Goal: Task Accomplishment & Management: Use online tool/utility

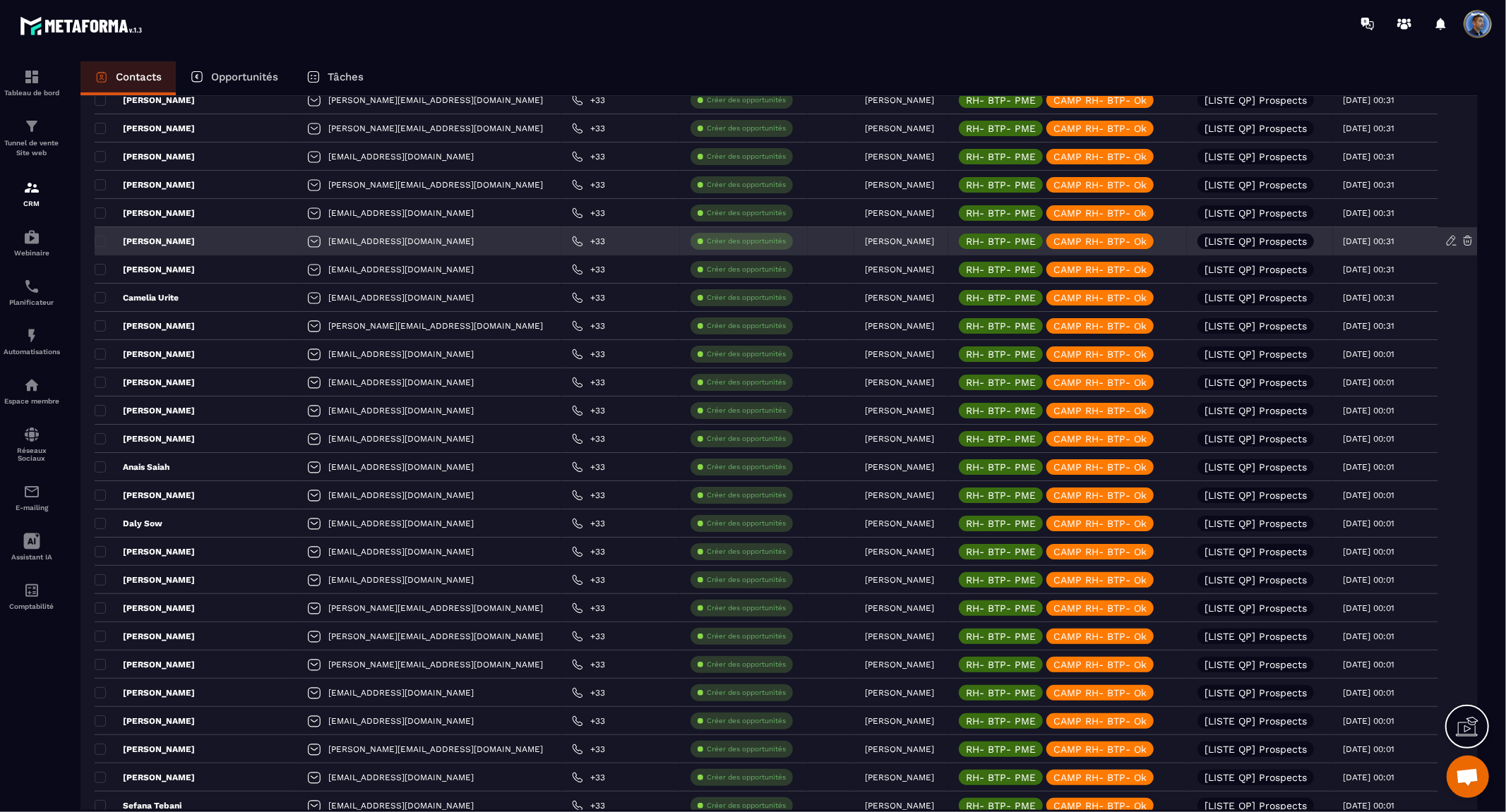
scroll to position [384, 0]
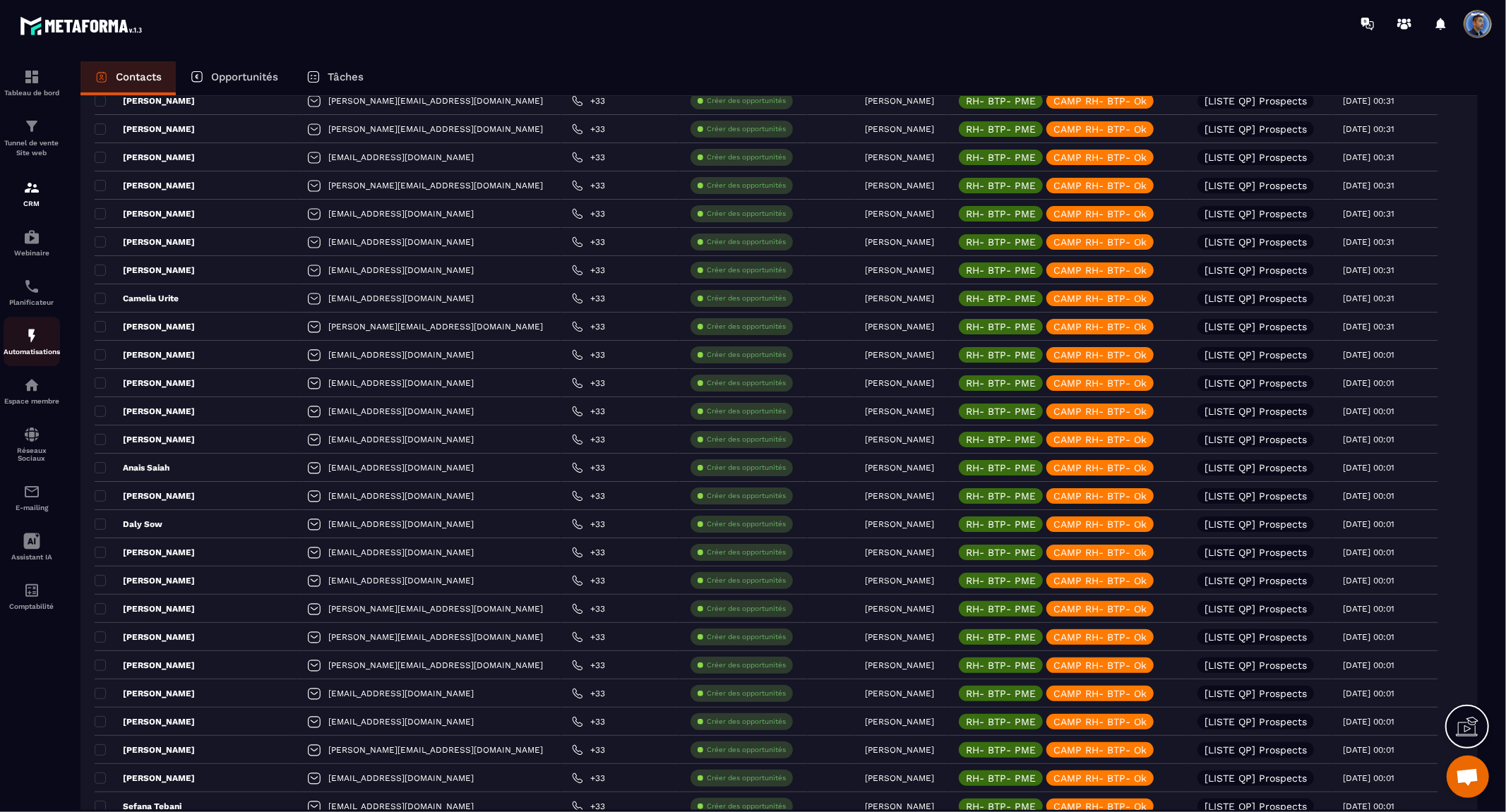
click at [32, 332] on img at bounding box center [32, 336] width 17 height 17
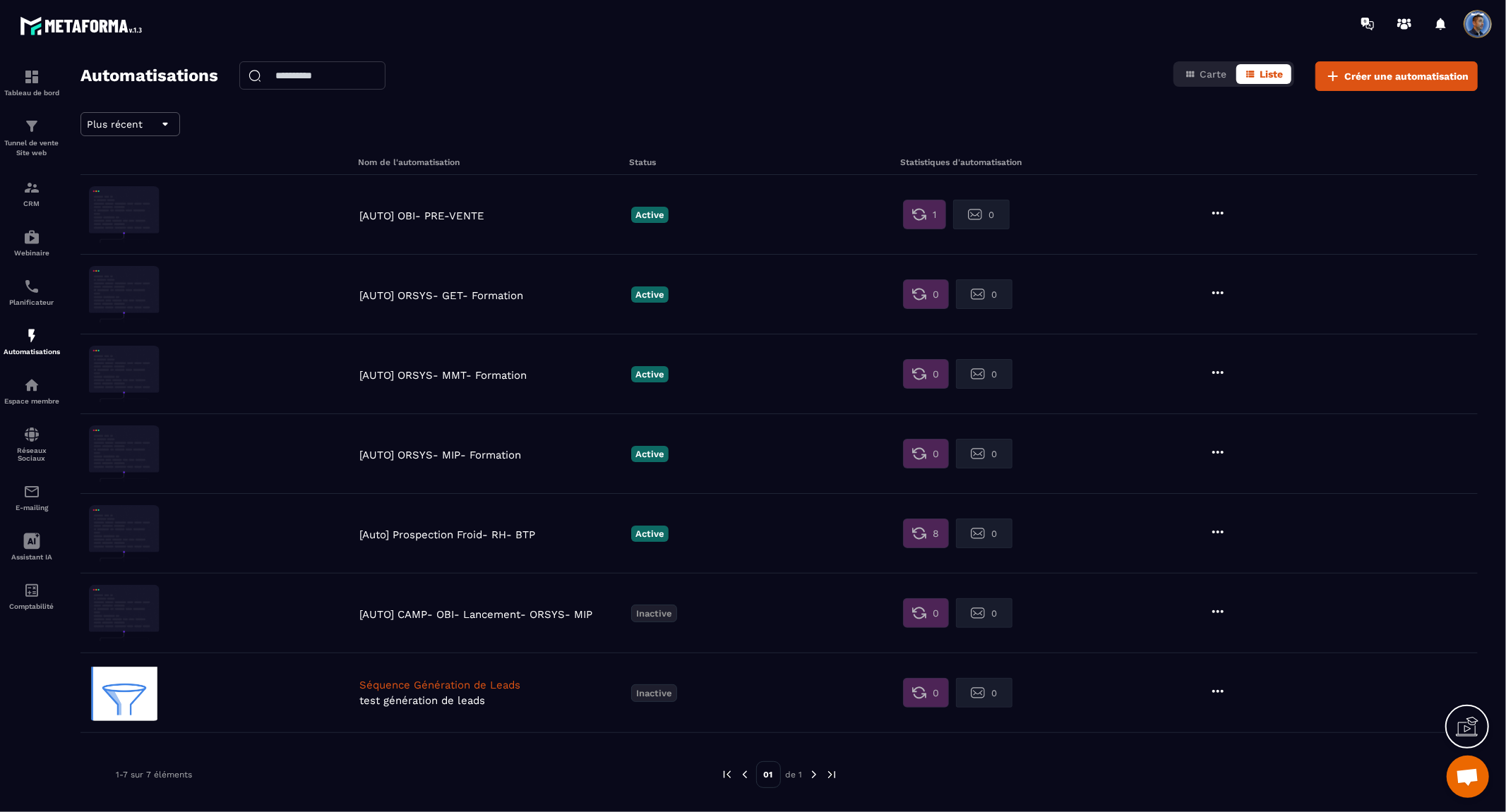
click at [489, 695] on p "test génération de leads" at bounding box center [492, 701] width 265 height 13
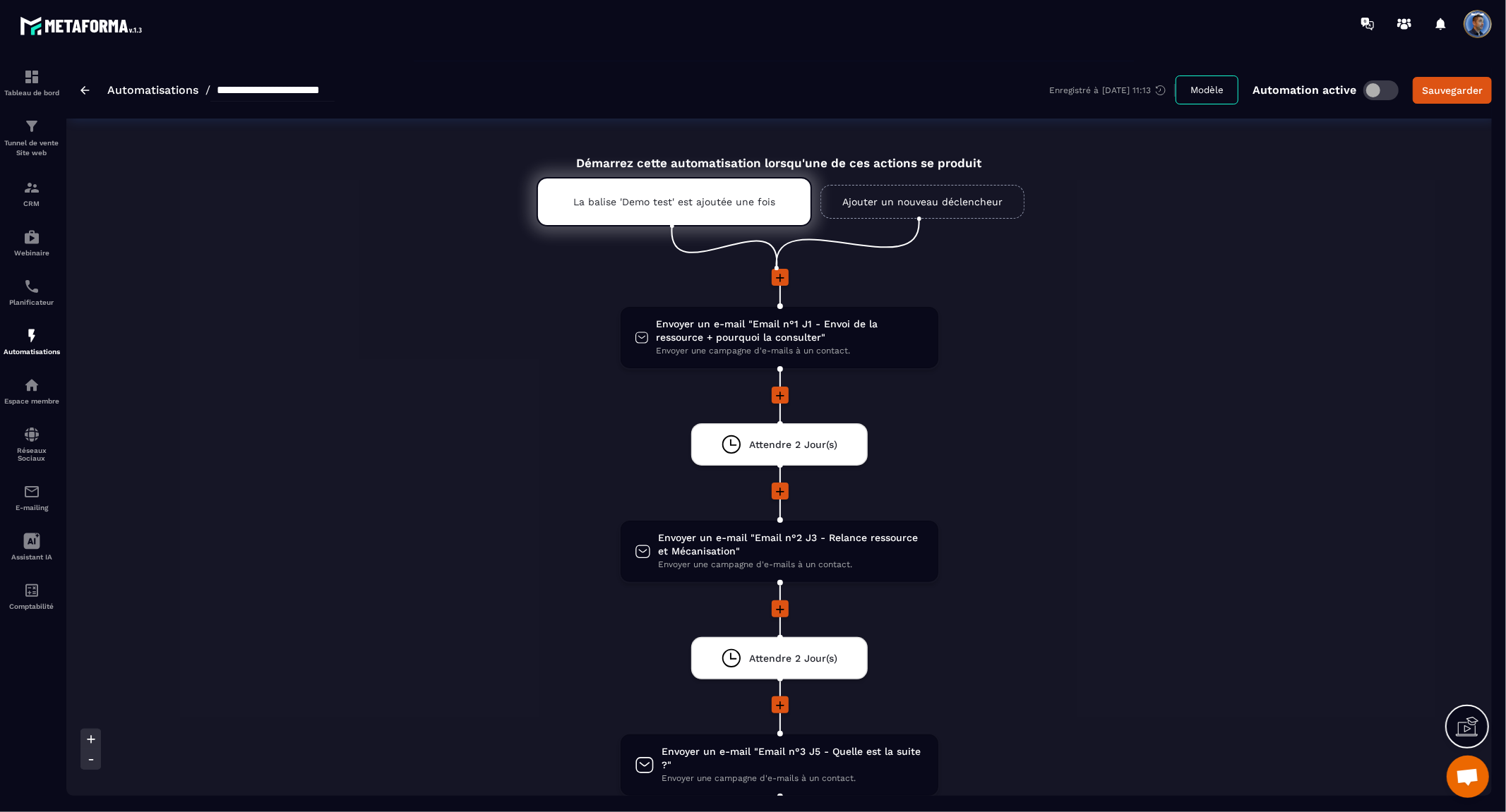
click at [143, 85] on link "Automatisations" at bounding box center [153, 90] width 91 height 13
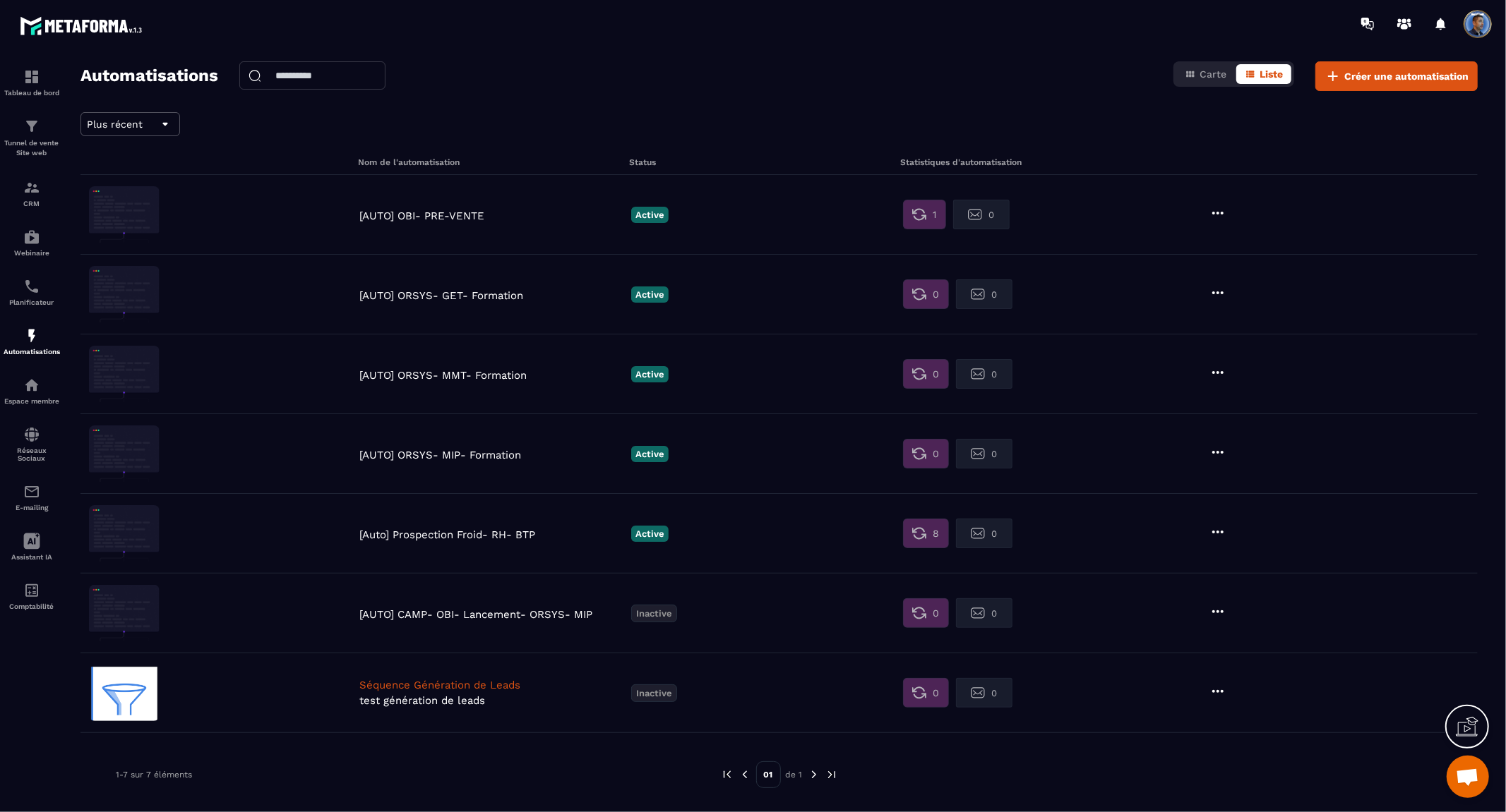
click at [504, 532] on p "[Auto] Prospection Froid- RH- BTP" at bounding box center [492, 535] width 265 height 13
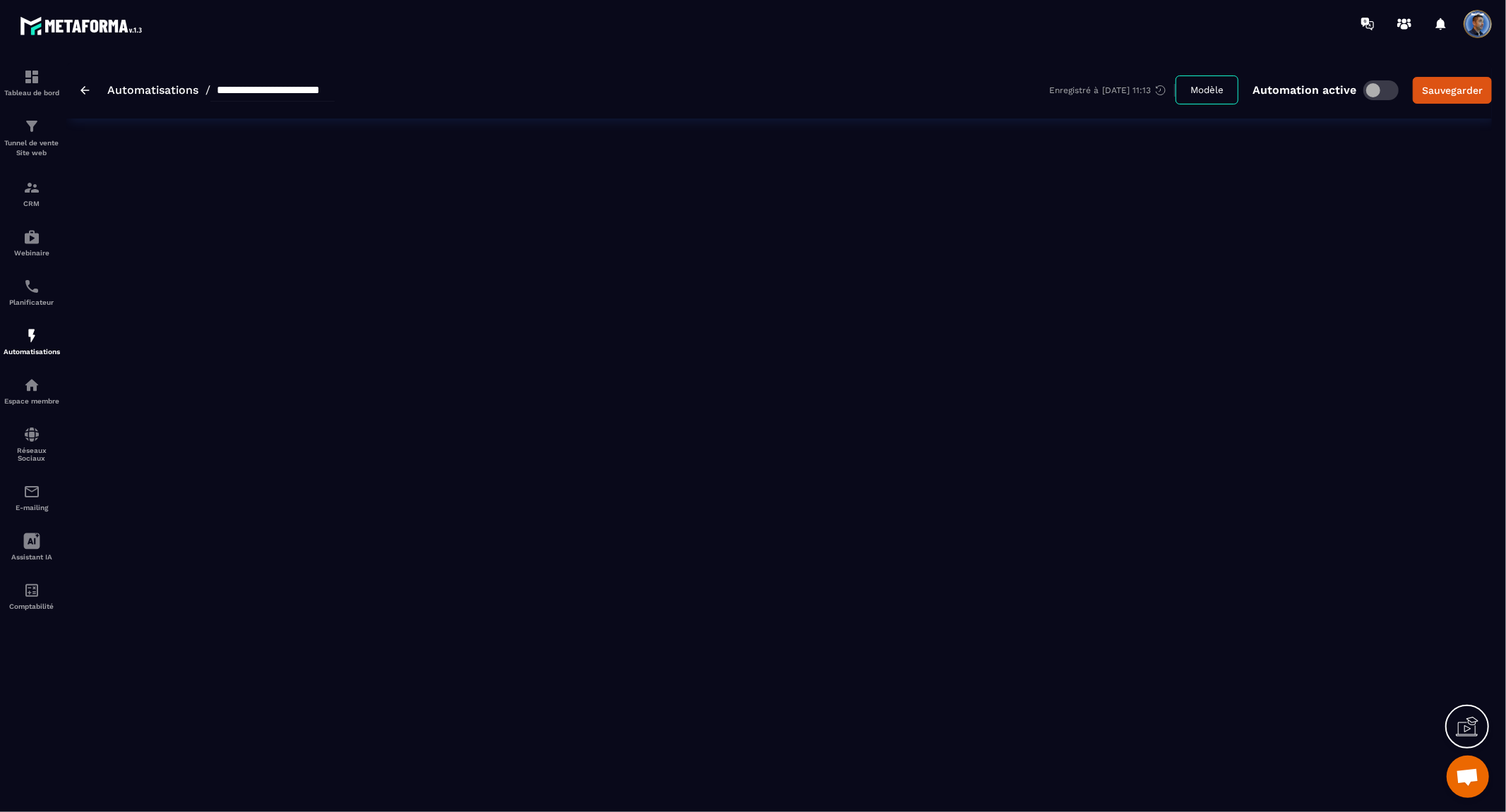
type input "**********"
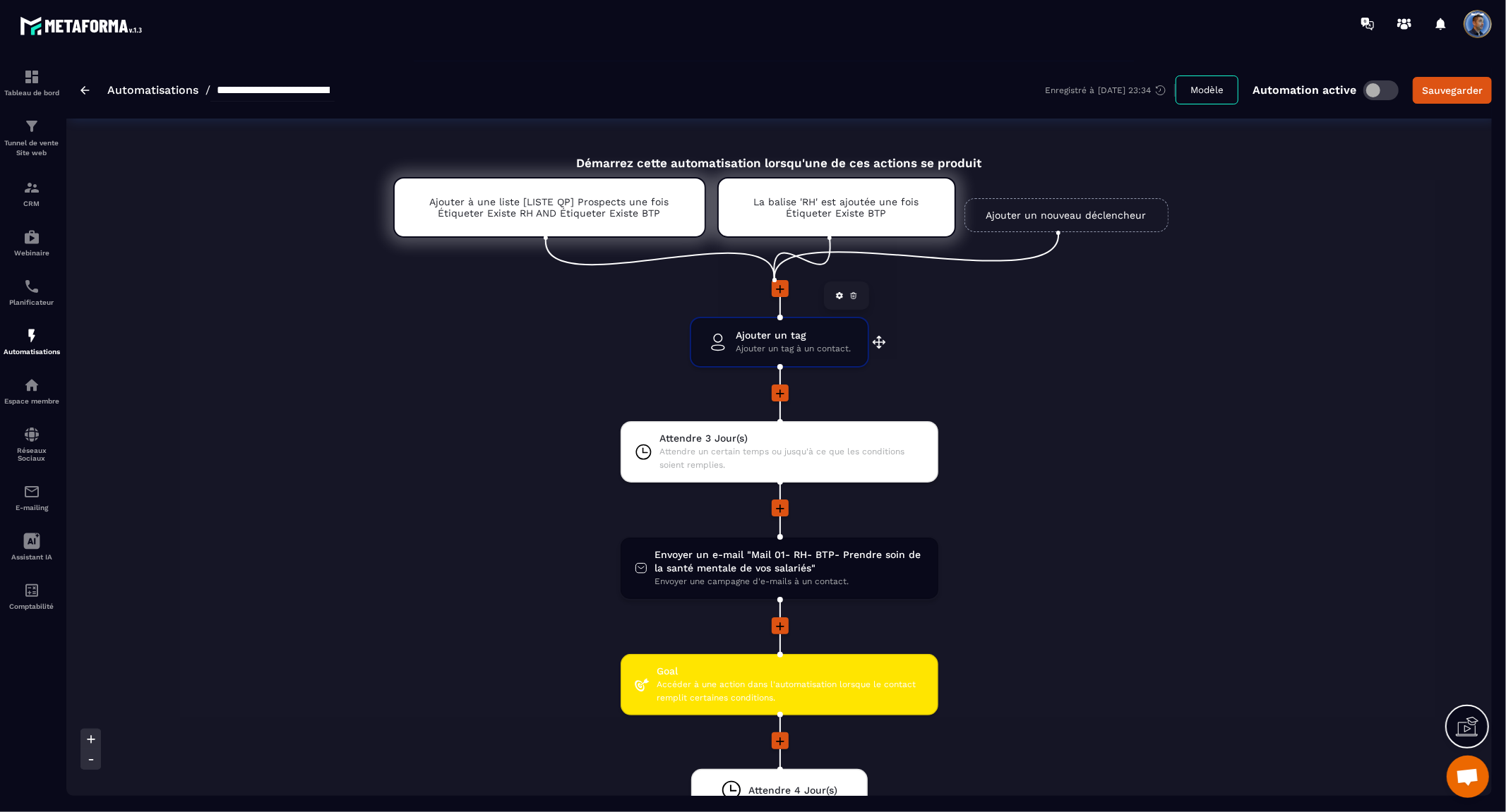
click at [783, 347] on span "Ajouter un tag à un contact." at bounding box center [794, 349] width 115 height 13
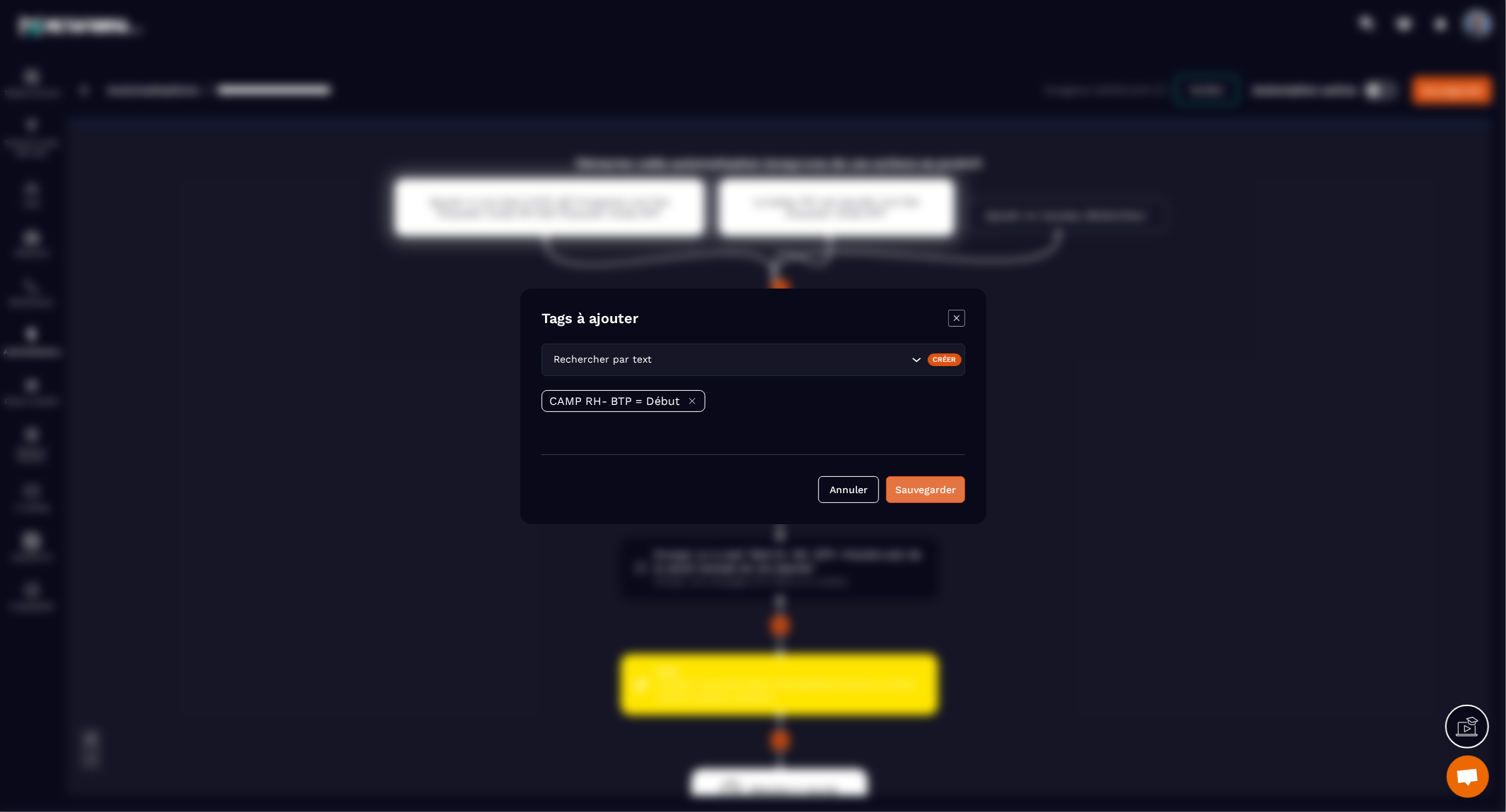
click at [919, 487] on button "Sauvegarder" at bounding box center [925, 490] width 79 height 27
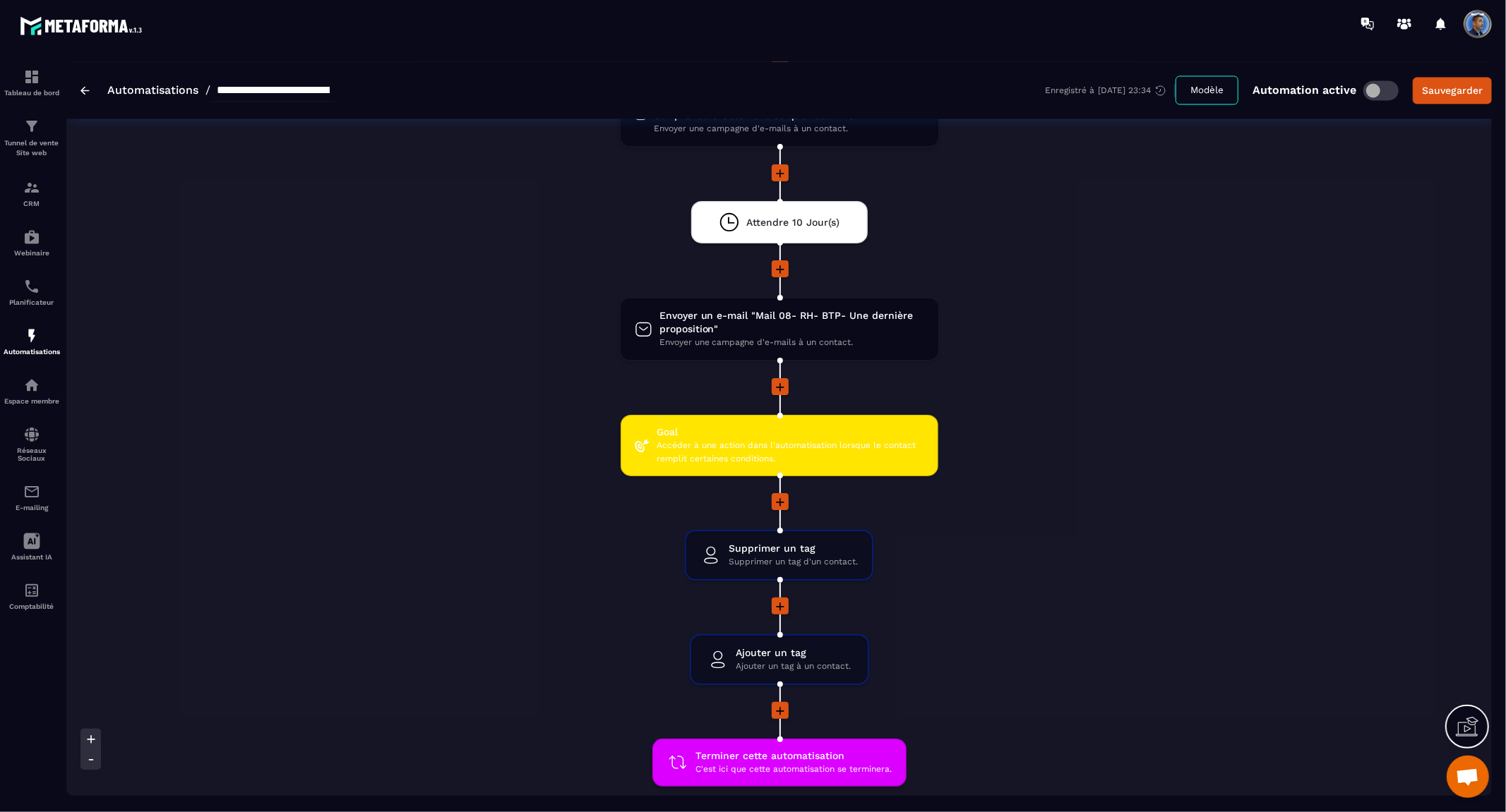
scroll to position [2430, 0]
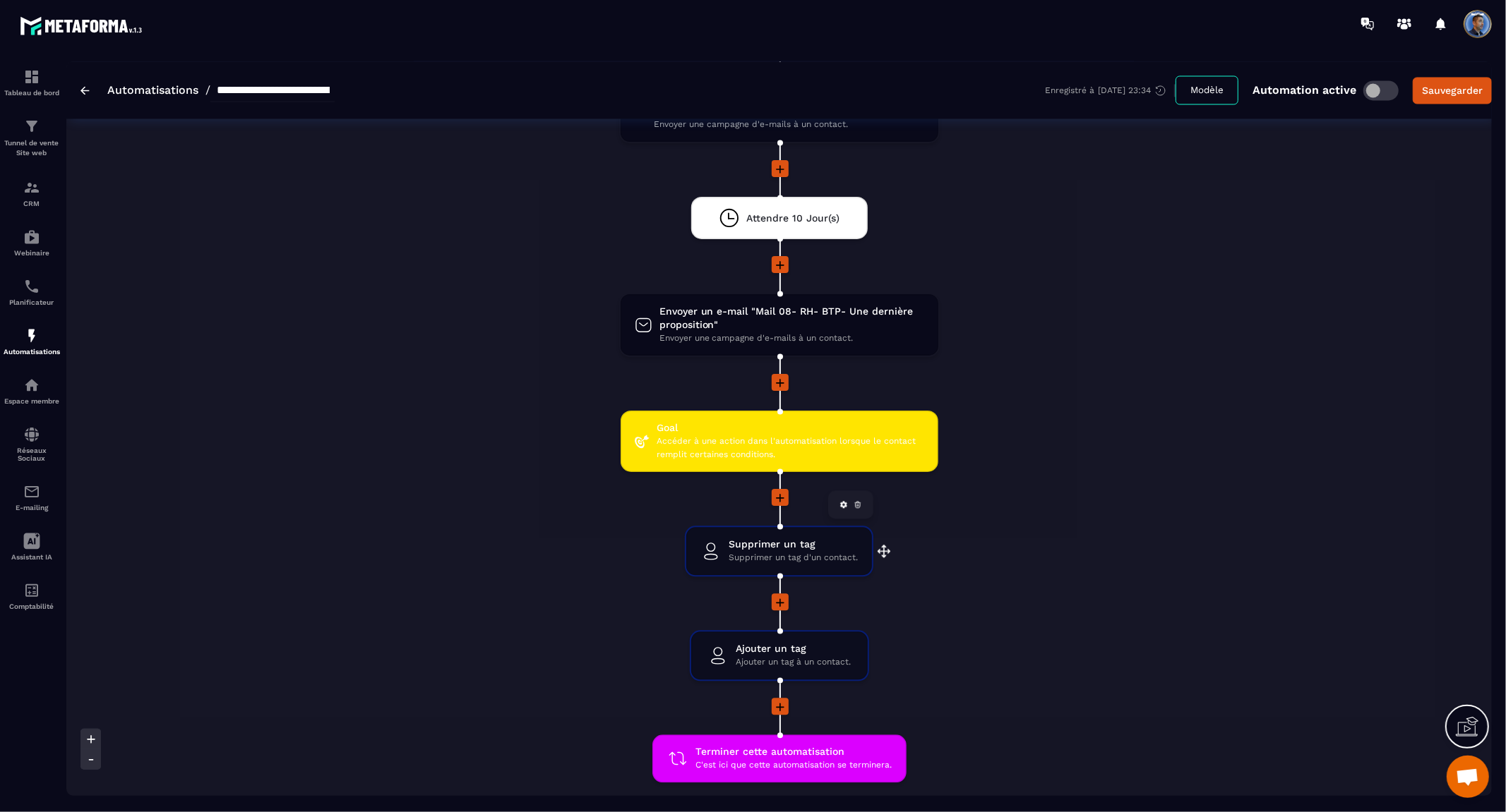
click at [789, 551] on span "Supprimer un tag d'un contact." at bounding box center [794, 558] width 129 height 13
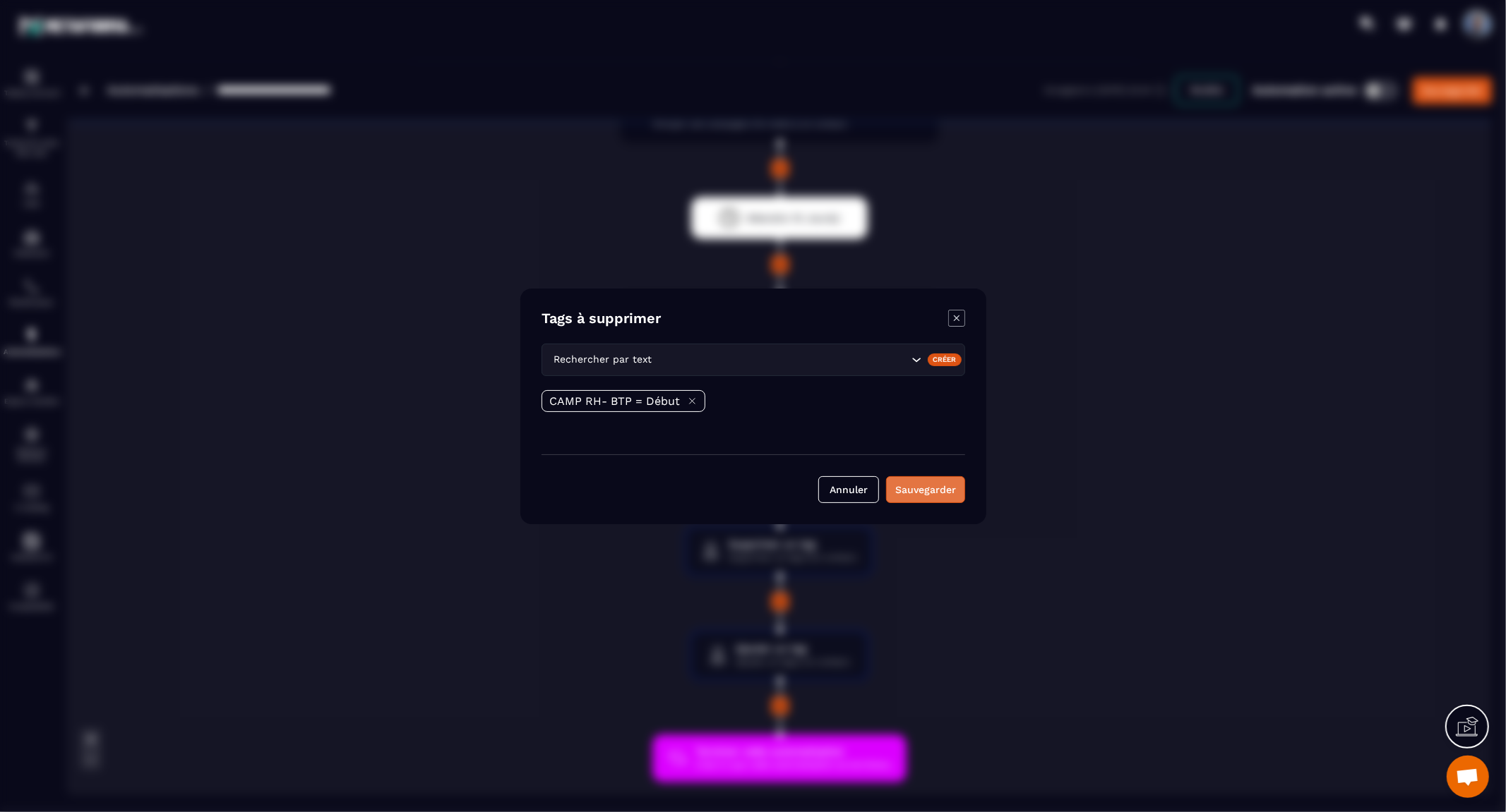
click at [936, 488] on button "Sauvegarder" at bounding box center [925, 490] width 79 height 27
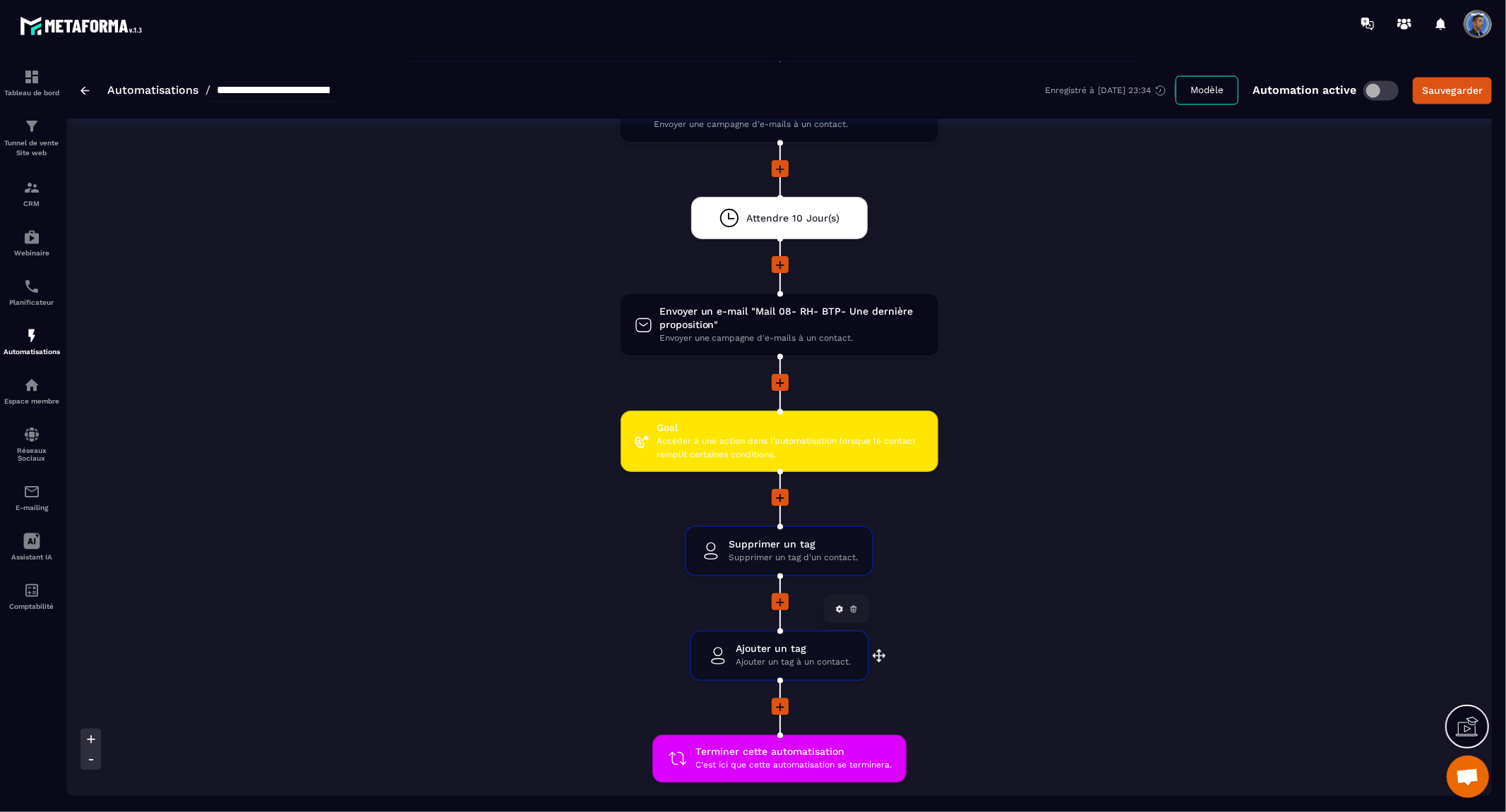
click at [802, 655] on span "Ajouter un tag à un contact." at bounding box center [794, 662] width 115 height 13
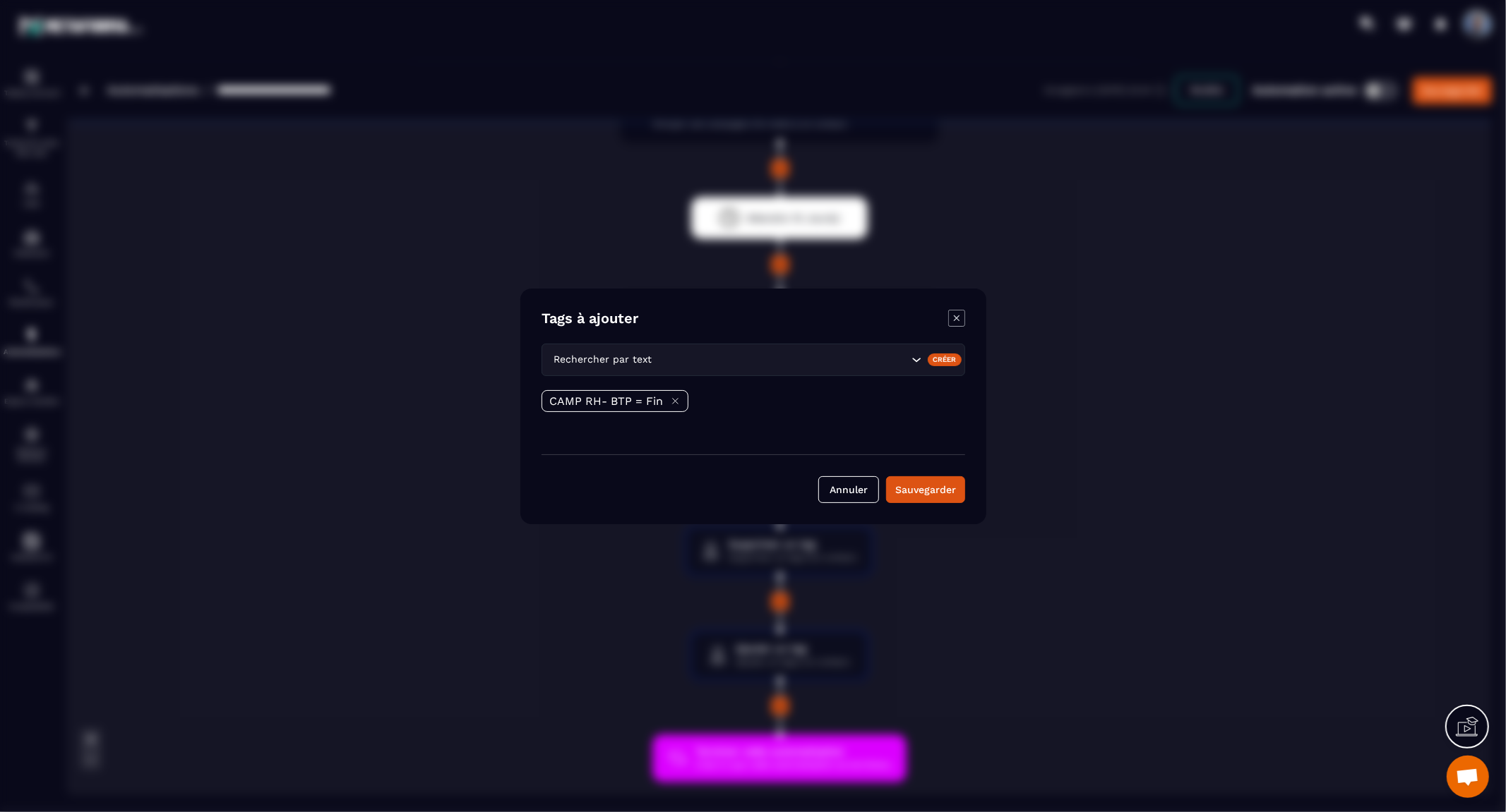
click at [917, 358] on icon "Search for option" at bounding box center [916, 360] width 14 height 14
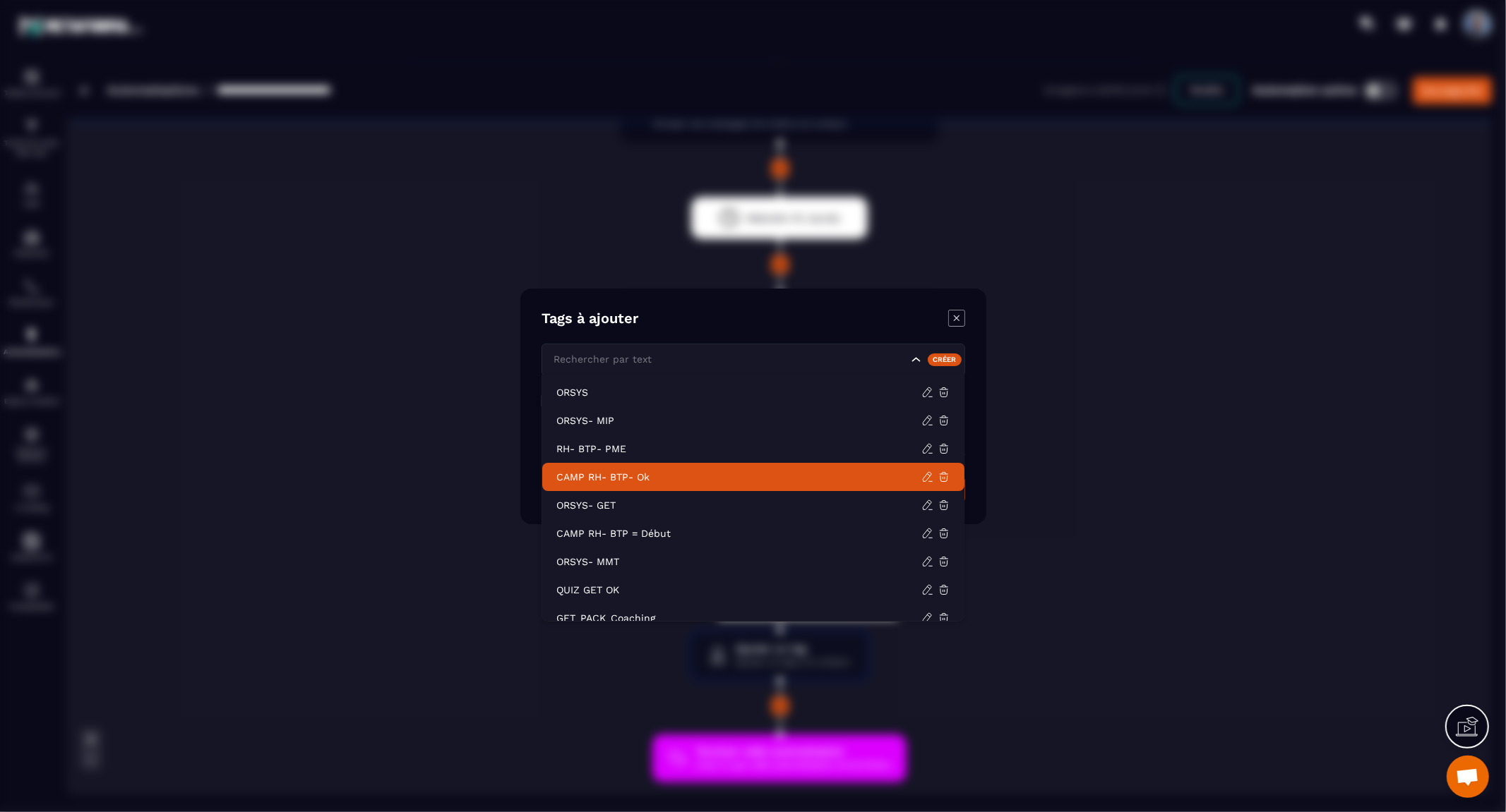
click at [779, 470] on p "CAMP RH- BTP- Ok" at bounding box center [738, 477] width 365 height 14
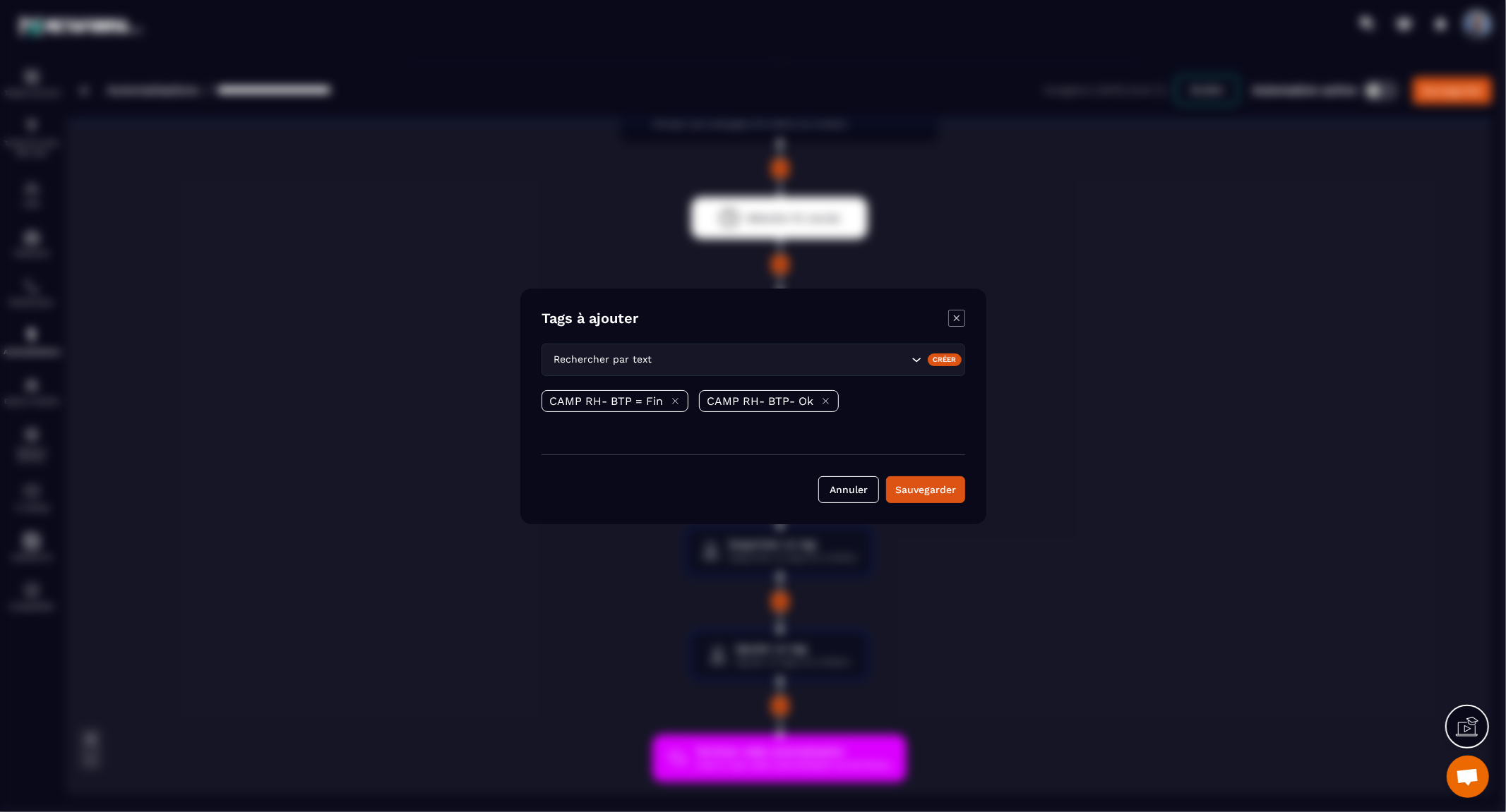
click at [678, 399] on icon "Modal window" at bounding box center [675, 401] width 10 height 10
click at [927, 489] on button "Sauvegarder" at bounding box center [925, 490] width 79 height 27
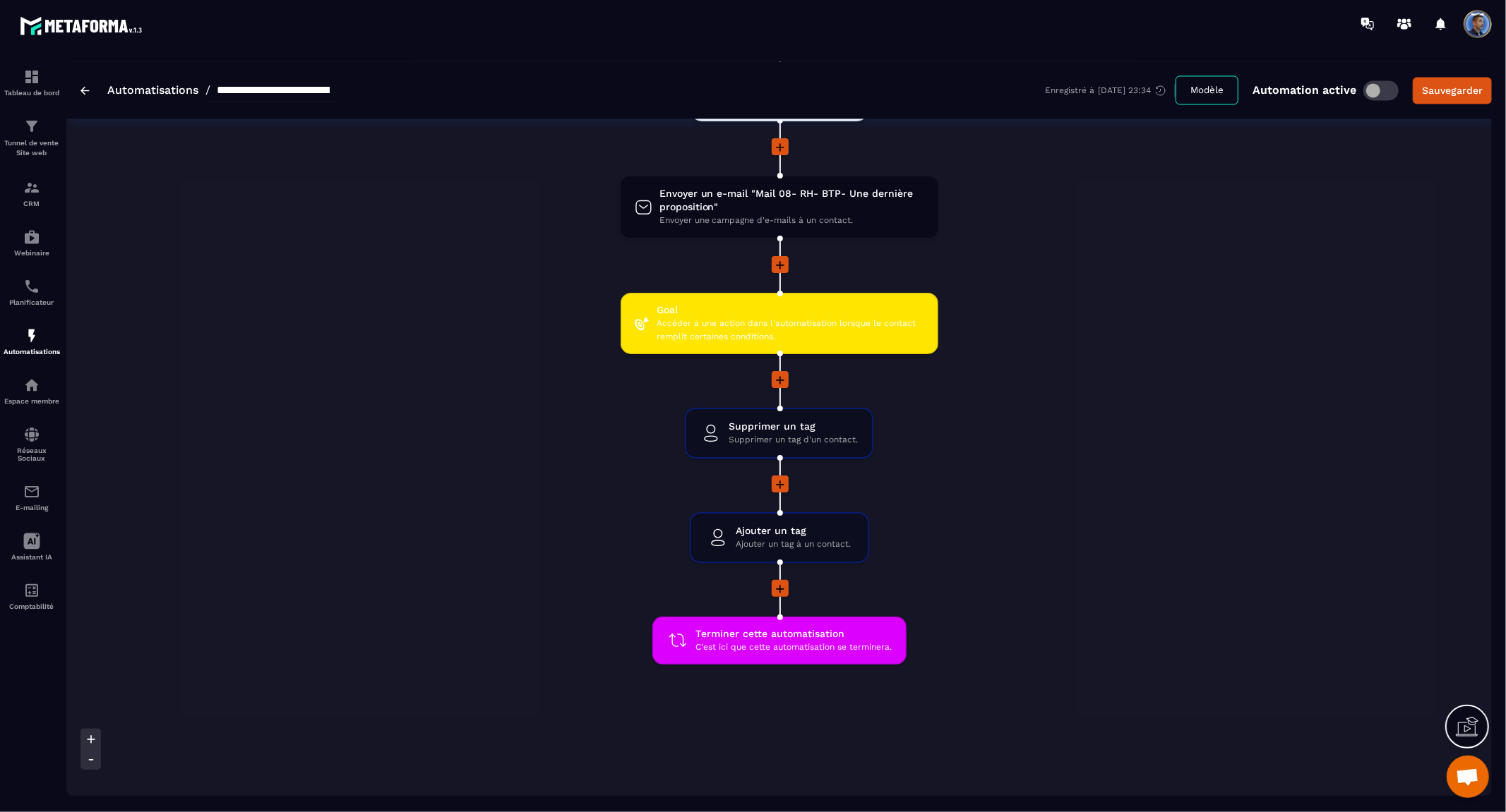
scroll to position [2620, 0]
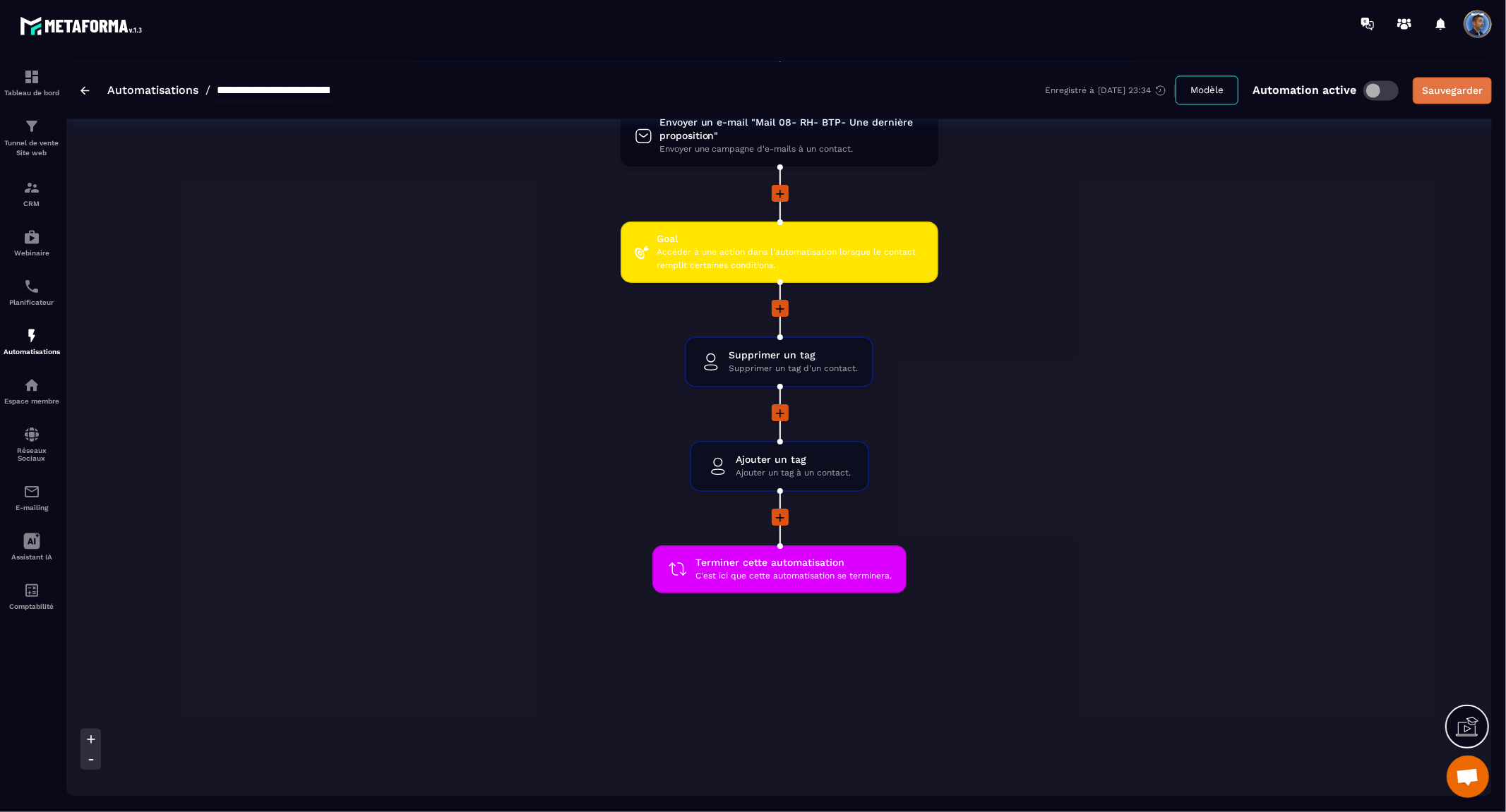
click at [1441, 86] on div "Sauvegarder" at bounding box center [1452, 91] width 61 height 14
